Goal: Task Accomplishment & Management: Manage account settings

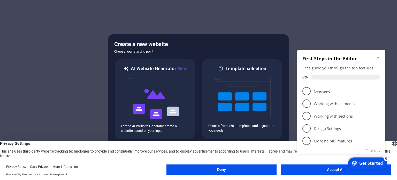
click at [324, 172] on appcues-checklist "Contextual help checklist present on screen" at bounding box center [342, 108] width 94 height 127
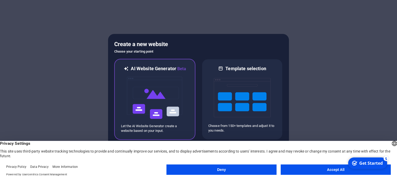
click at [155, 83] on img at bounding box center [155, 98] width 57 height 52
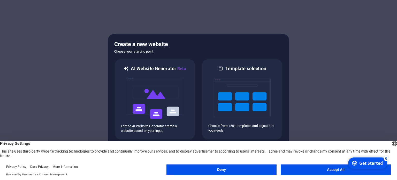
click at [331, 169] on button "Accept All" at bounding box center [336, 169] width 110 height 10
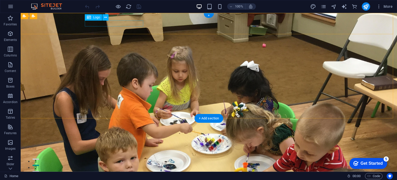
click at [120, 163] on div "[DOMAIN_NAME]" at bounding box center [209, 166] width 244 height 6
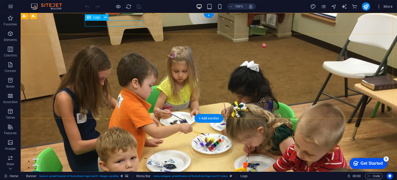
click at [104, 163] on div "[DOMAIN_NAME]" at bounding box center [209, 166] width 244 height 6
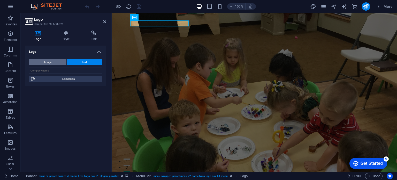
click at [50, 64] on span "Image" at bounding box center [47, 62] width 7 height 6
select select "DISABLED_OPTION_VALUE"
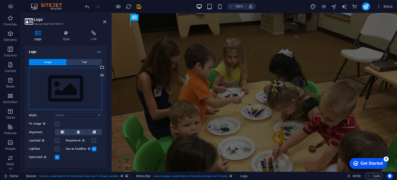
click at [58, 77] on div "Drag files here, click to choose files or select files from Files or our free s…" at bounding box center [65, 89] width 73 height 42
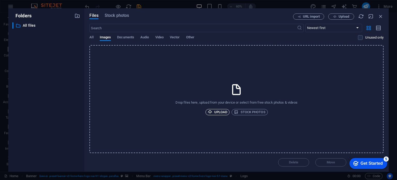
click at [221, 111] on span "Upload" at bounding box center [218, 112] width 20 height 6
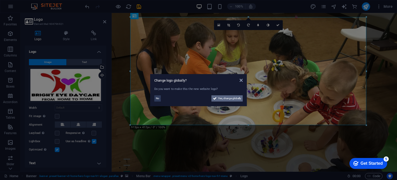
click at [225, 98] on span "Yes, change globally" at bounding box center [229, 98] width 23 height 6
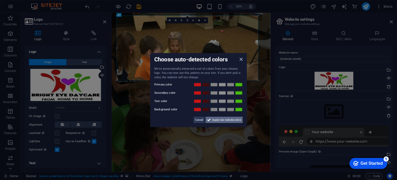
click at [227, 121] on span "Apply new website colors" at bounding box center [226, 120] width 29 height 6
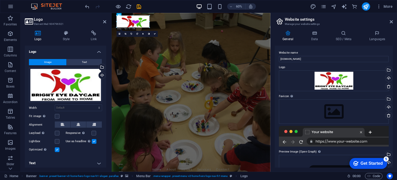
drag, startPoint x: 259, startPoint y: 80, endPoint x: 29, endPoint y: -9, distance: 246.5
type input "211"
select select "px"
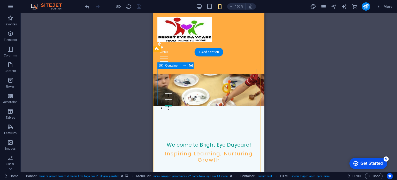
scroll to position [66, 0]
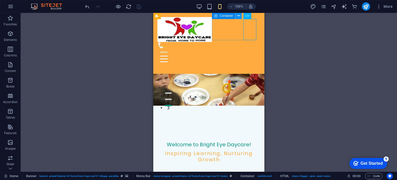
click at [240, 16] on icon at bounding box center [239, 15] width 3 height 5
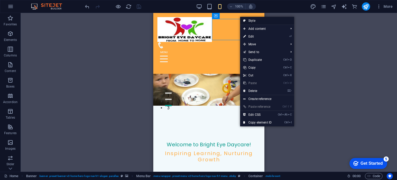
click at [254, 20] on link "Style" at bounding box center [267, 21] width 54 height 8
select select "rem"
select select "preset-menu-v2-home-hero-logo-nav-h1-menu"
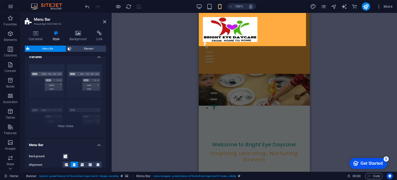
scroll to position [0, 0]
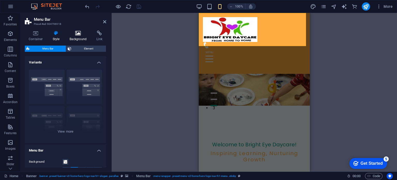
click at [77, 35] on icon at bounding box center [78, 33] width 25 height 5
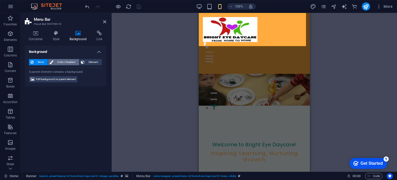
click at [68, 61] on span "Color / Gradient" at bounding box center [66, 62] width 23 height 6
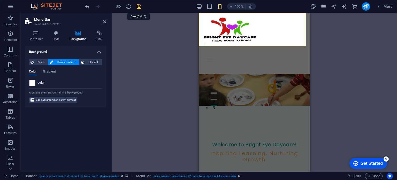
click at [138, 6] on icon "save" at bounding box center [139, 7] width 6 height 6
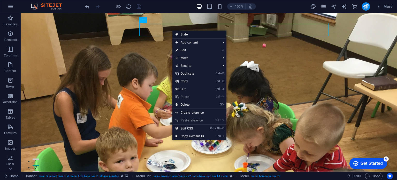
click at [188, 34] on link "Style" at bounding box center [200, 35] width 54 height 8
select select "rem"
select select "preset-menu-v2-home-hero-logo-nav-h1-menu"
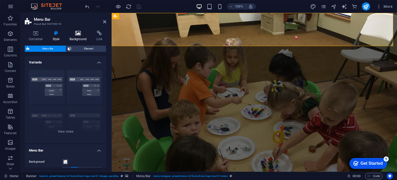
click at [78, 33] on icon at bounding box center [78, 33] width 25 height 5
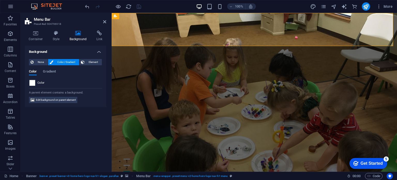
click at [33, 80] on span at bounding box center [32, 83] width 6 height 6
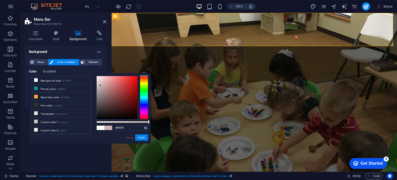
type input "#ffffff"
drag, startPoint x: 108, startPoint y: 85, endPoint x: 86, endPoint y: 62, distance: 30.7
click at [86, 62] on body "[DOMAIN_NAME] Home Favorites Elements Columns Content Boxes Accordion Tables Fe…" at bounding box center [198, 90] width 397 height 180
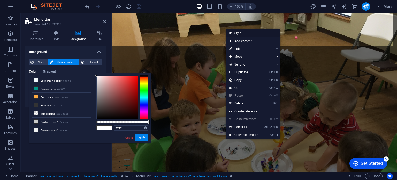
click at [242, 34] on link "Style" at bounding box center [253, 33] width 54 height 8
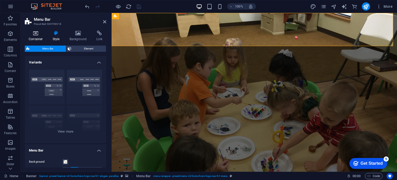
click at [36, 36] on h4 "Container" at bounding box center [37, 36] width 24 height 11
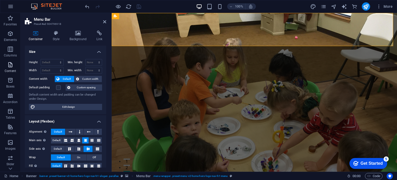
click at [7, 67] on icon "button" at bounding box center [10, 65] width 6 height 6
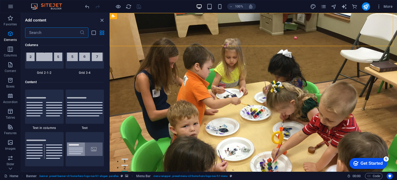
scroll to position [905, 0]
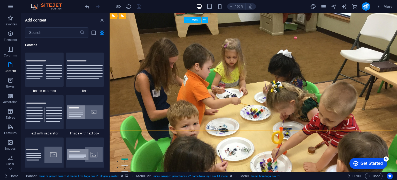
click at [188, 20] on icon at bounding box center [188, 20] width 4 height 6
click at [206, 20] on icon at bounding box center [205, 19] width 3 height 5
click at [205, 19] on icon at bounding box center [205, 19] width 3 height 5
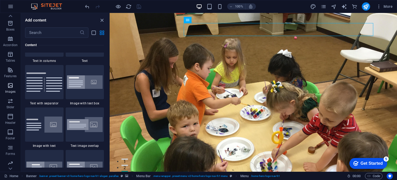
scroll to position [90, 0]
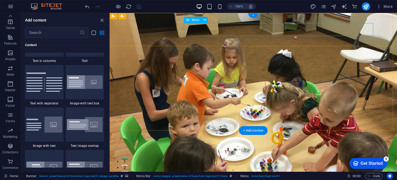
select select
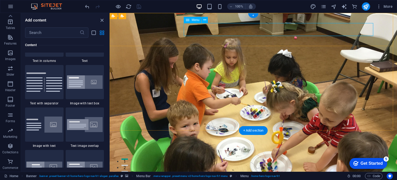
select select
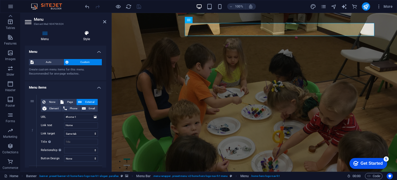
click at [85, 41] on h4 "Style" at bounding box center [86, 36] width 39 height 11
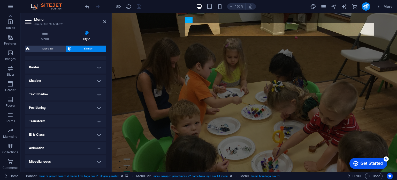
scroll to position [0, 0]
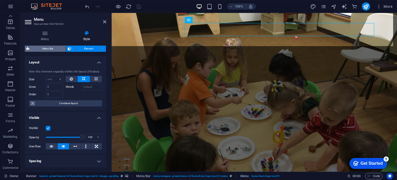
click at [50, 48] on span "Menu Bar" at bounding box center [47, 49] width 33 height 6
select select "rem"
select select "preset-menu-v2-home-hero-logo-nav-h1-menu"
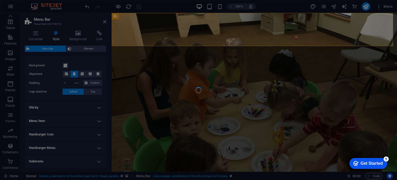
scroll to position [96, 0]
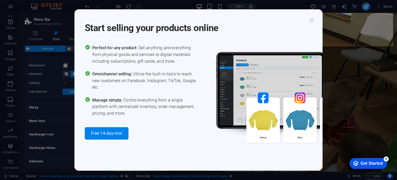
click at [312, 19] on icon "button" at bounding box center [311, 20] width 9 height 9
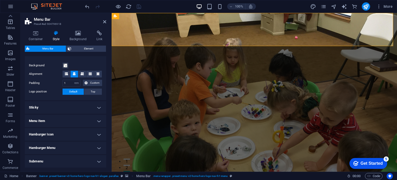
scroll to position [116, 0]
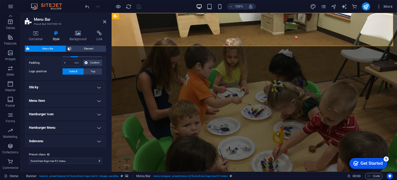
click at [98, 99] on h4 "Menu Item" at bounding box center [65, 100] width 81 height 12
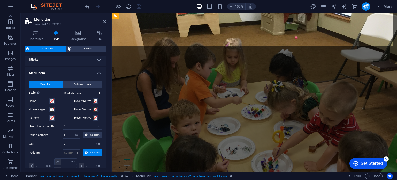
scroll to position [149, 0]
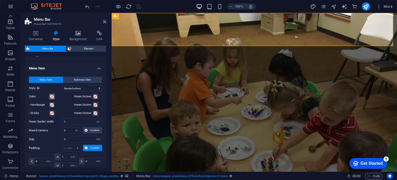
click at [52, 94] on button "Color" at bounding box center [52, 97] width 6 height 6
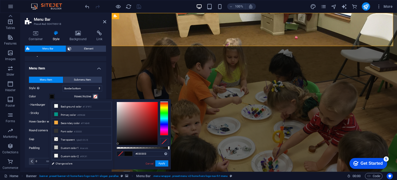
type input "#000000"
drag, startPoint x: 124, startPoint y: 131, endPoint x: 110, endPoint y: 153, distance: 26.8
click at [110, 153] on div "less Background color #F2F9FC Primary color #009688 Secondary color #FFAB40 Fon…" at bounding box center [110, 134] width 122 height 70
click at [49, 90] on label "Style Switch to preview mode and move the mouse over menu items to test the eff…" at bounding box center [46, 88] width 34 height 6
click at [63, 90] on select "Plain Text color Box: Fade Box: Flip vertical Box: Flip horizontal Box: Slide d…" at bounding box center [83, 88] width 40 height 6
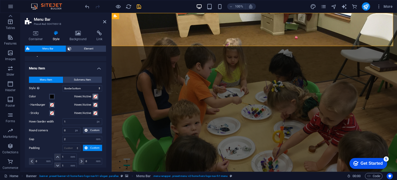
click at [94, 94] on span at bounding box center [95, 96] width 4 height 4
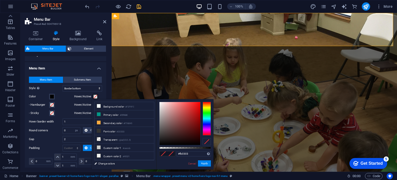
type input "#ff0000"
drag, startPoint x: 202, startPoint y: 100, endPoint x: 209, endPoint y: 90, distance: 12.1
click at [209, 90] on body "[DOMAIN_NAME] Home Favorites Elements Columns Content Boxes Accordion Tables Fe…" at bounding box center [198, 90] width 397 height 180
click at [109, 69] on div "Container Style Background Link Size Height Default px rem % vh vw Min. height …" at bounding box center [66, 98] width 90 height 145
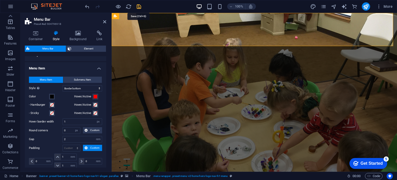
click at [138, 6] on icon "save" at bounding box center [139, 7] width 6 height 6
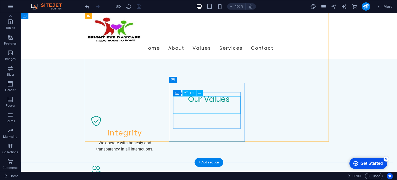
scroll to position [402, 0]
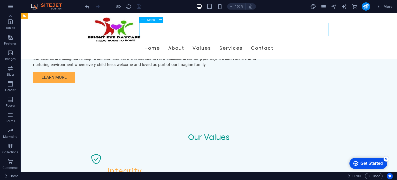
click at [200, 42] on nav "Home About Values Services Contact" at bounding box center [209, 48] width 244 height 13
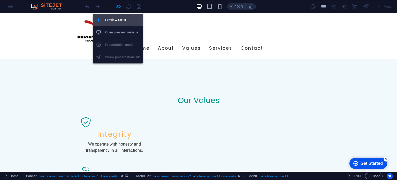
click at [114, 19] on h6 "Preview Ctrl+P" at bounding box center [122, 20] width 35 height 6
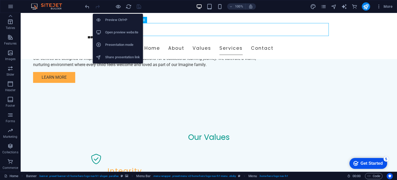
click at [114, 19] on h6 "Preview Ctrl+P" at bounding box center [122, 20] width 35 height 6
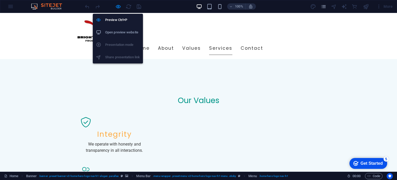
click at [126, 32] on h6 "Open preview website" at bounding box center [122, 32] width 35 height 6
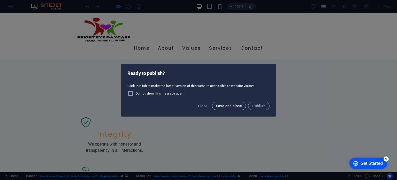
click at [229, 104] on span "Save and close" at bounding box center [229, 106] width 26 height 4
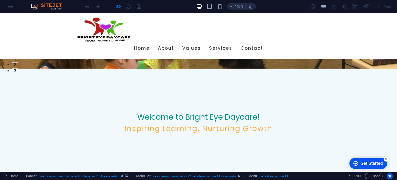
scroll to position [0, 0]
